Goal: Complete application form

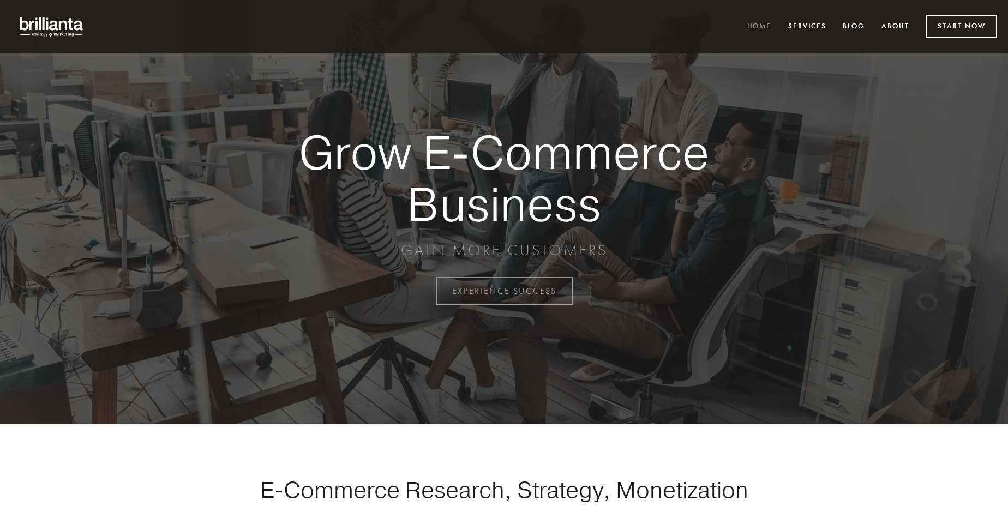
scroll to position [2859, 0]
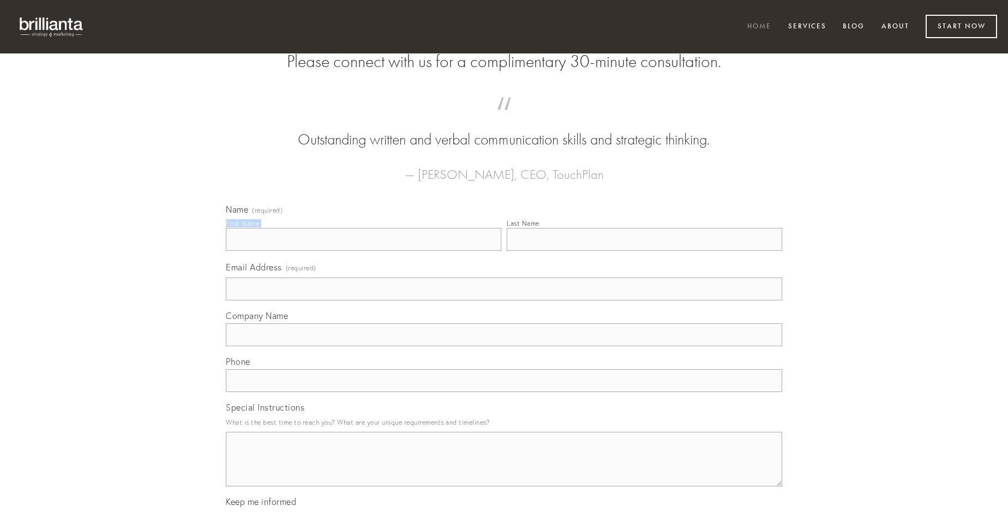
type input "[PERSON_NAME]"
click at [644, 251] on input "Last Name" at bounding box center [644, 239] width 275 height 23
type input "[PERSON_NAME]"
click at [504, 301] on input "Email Address (required)" at bounding box center [504, 289] width 556 height 23
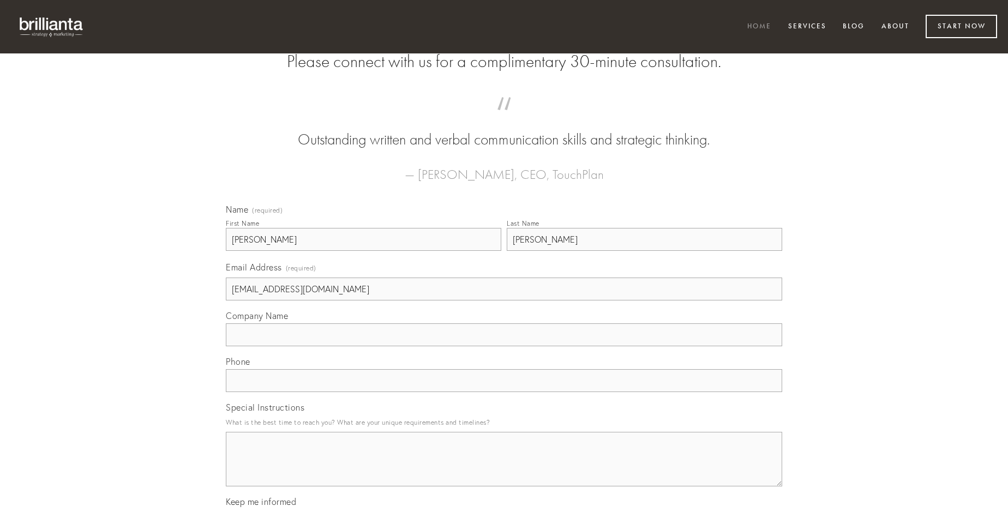
type input "[EMAIL_ADDRESS][DOMAIN_NAME]"
click at [504, 346] on input "Company Name" at bounding box center [504, 334] width 556 height 23
type input "deficio"
click at [504, 392] on input "text" at bounding box center [504, 380] width 556 height 23
click at [504, 469] on textarea "Special Instructions" at bounding box center [504, 459] width 556 height 55
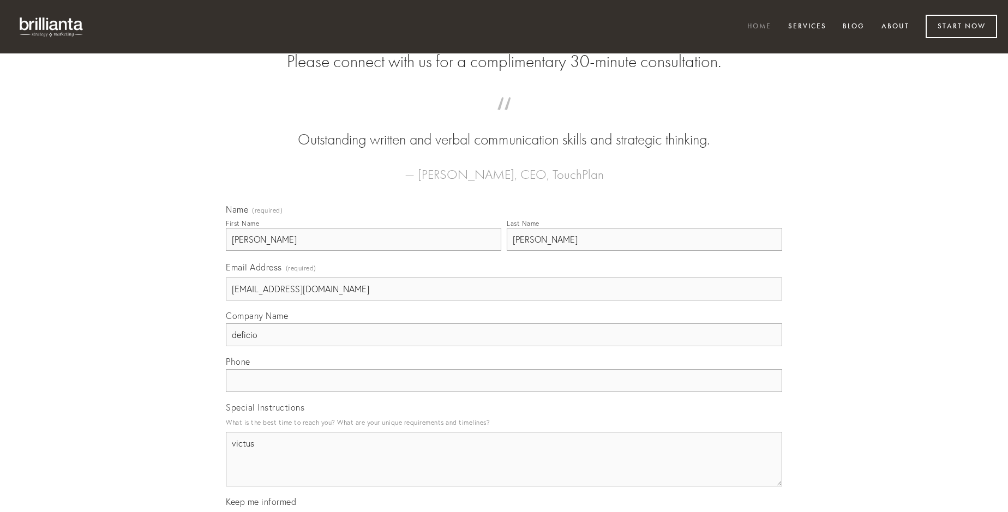
type textarea "victus"
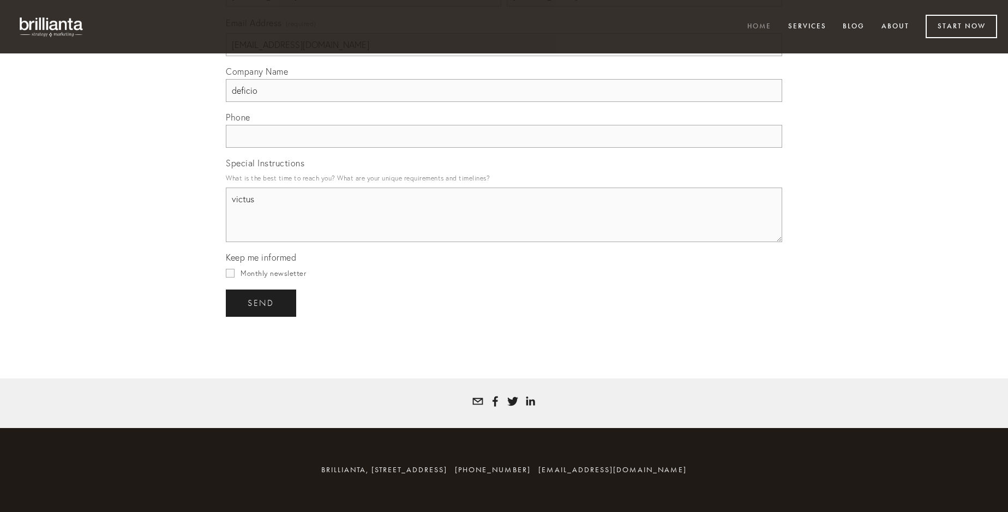
click at [262, 303] on span "send" at bounding box center [261, 303] width 27 height 10
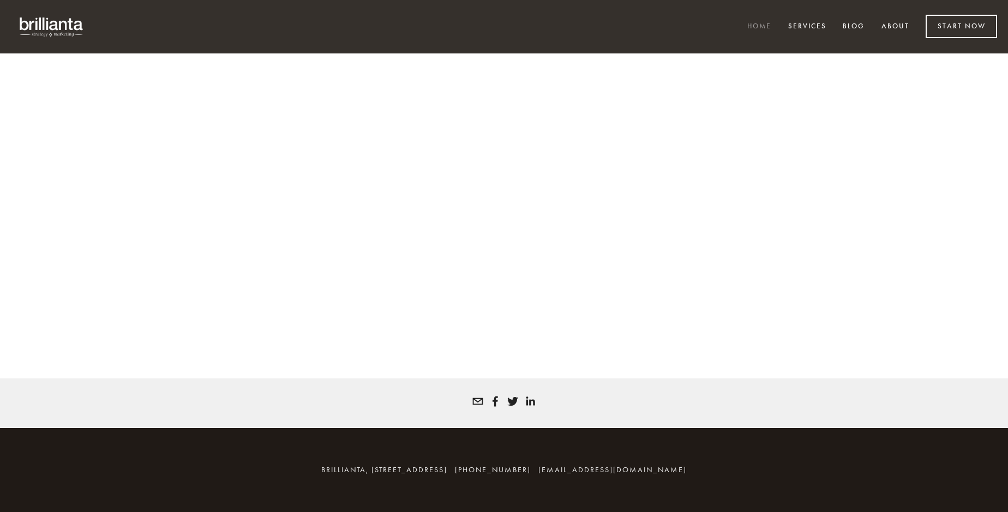
scroll to position [2844, 0]
